Goal: Check status: Check status

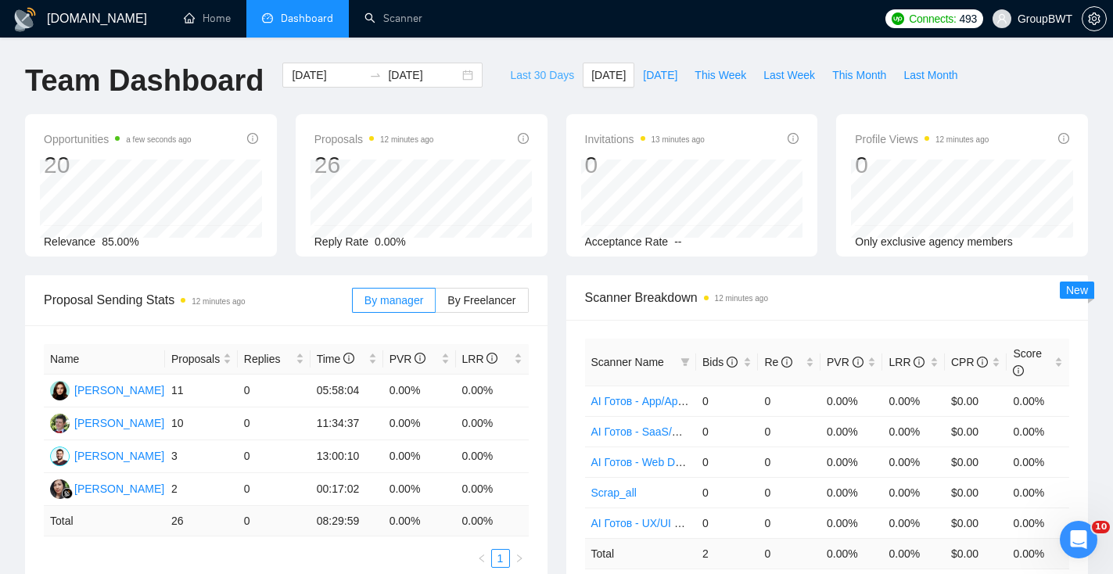
click at [553, 66] on button "Last 30 Days" at bounding box center [541, 75] width 81 height 25
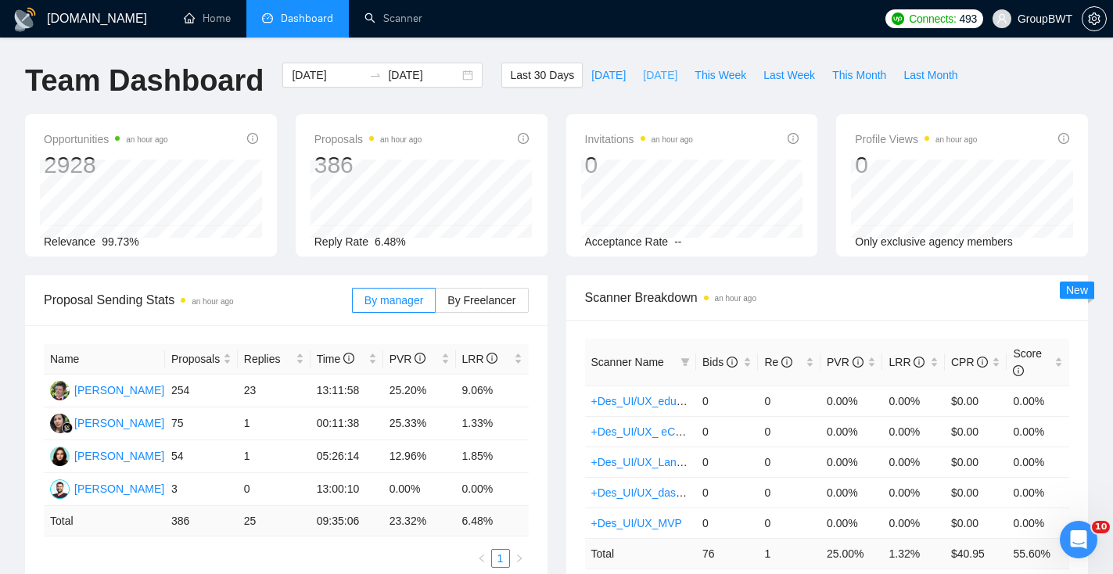
click at [643, 78] on span "[DATE]" at bounding box center [660, 74] width 34 height 17
type input "[DATE]"
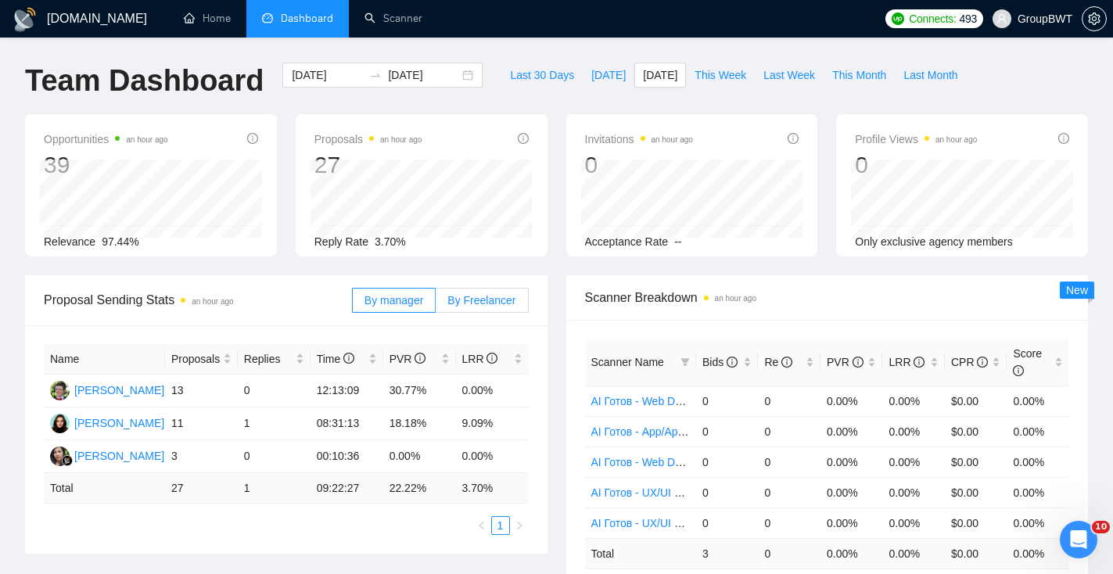
click at [498, 294] on span "By Freelancer" at bounding box center [481, 300] width 68 height 13
click at [436, 304] on input "By Freelancer" at bounding box center [436, 304] width 0 height 0
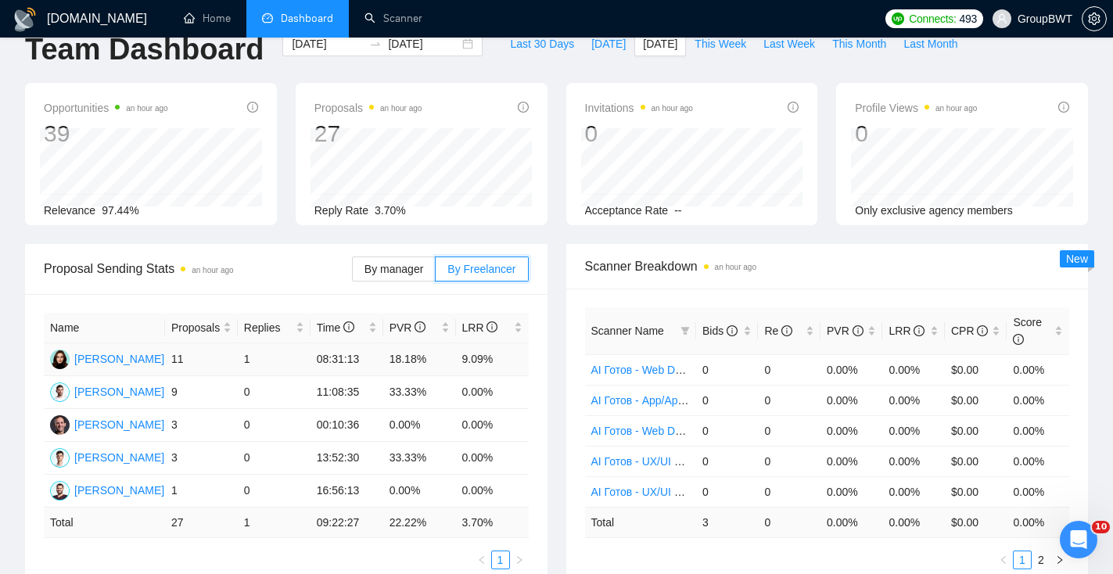
scroll to position [10, 0]
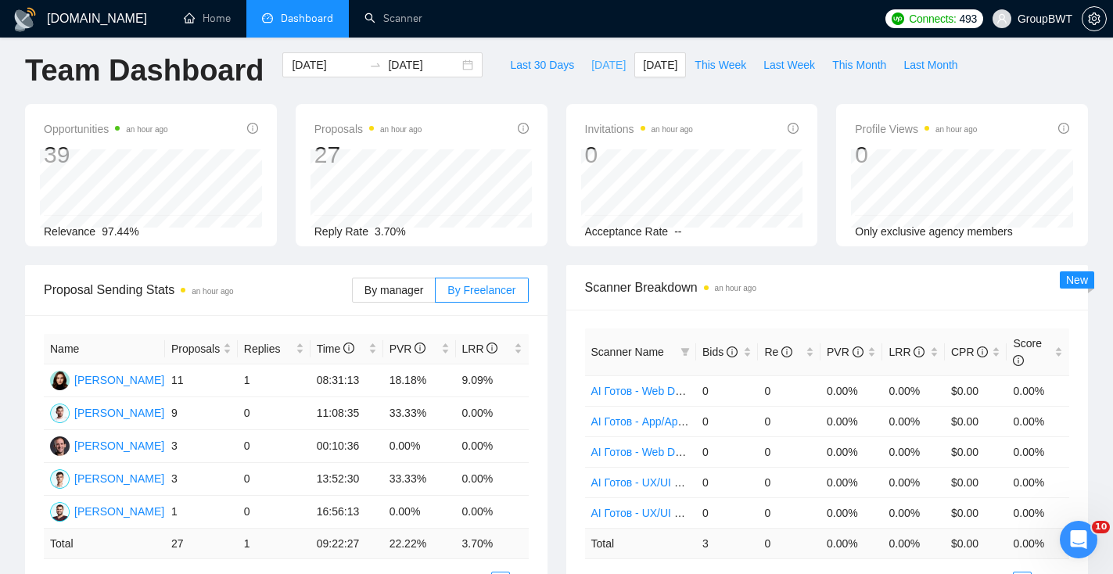
click at [608, 65] on span "[DATE]" at bounding box center [608, 64] width 34 height 17
type input "[DATE]"
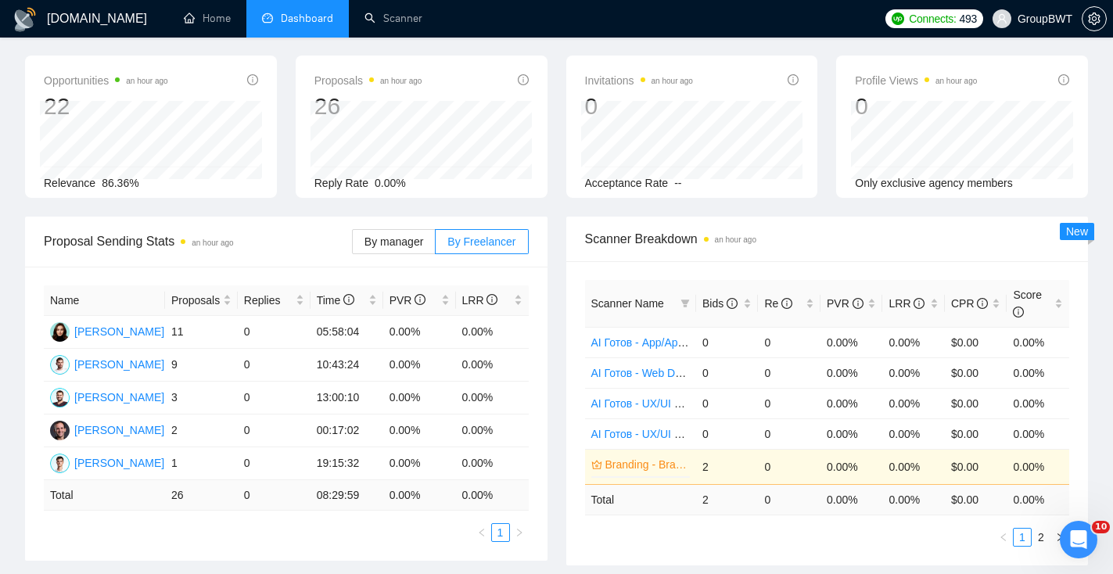
scroll to position [72, 0]
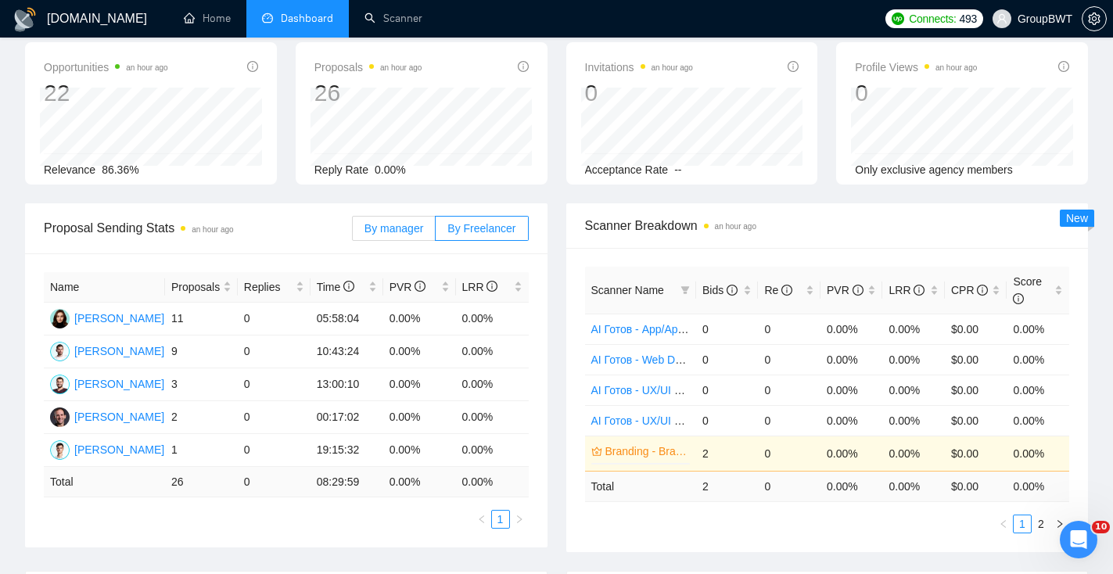
click at [404, 232] on span "By manager" at bounding box center [394, 228] width 59 height 13
click at [353, 232] on input "By manager" at bounding box center [353, 232] width 0 height 0
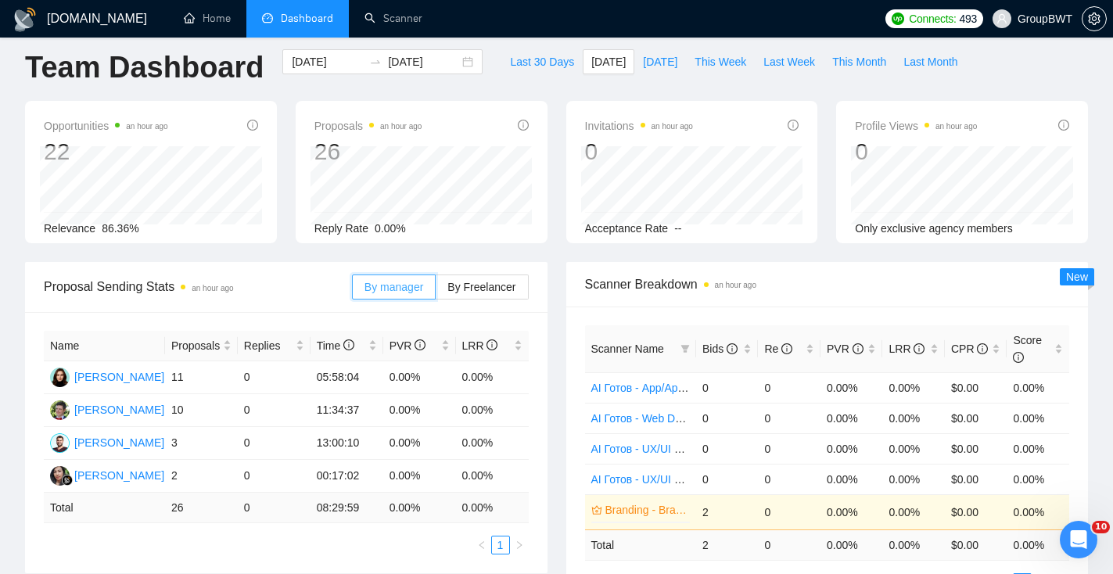
scroll to position [0, 0]
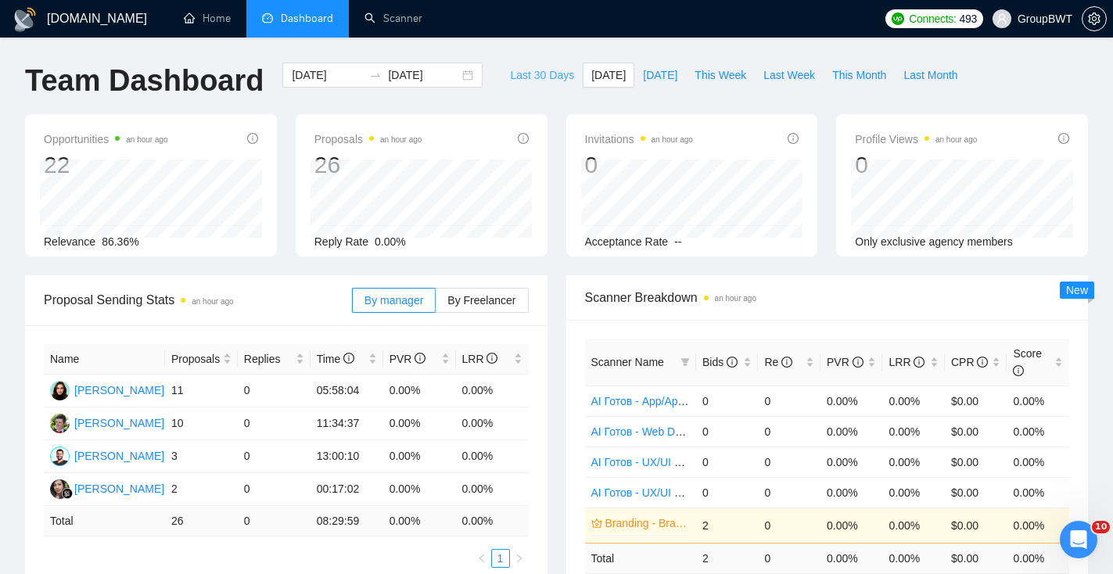
click at [546, 74] on span "Last 30 Days" at bounding box center [542, 74] width 64 height 17
type input "[DATE]"
